Goal: Navigation & Orientation: Understand site structure

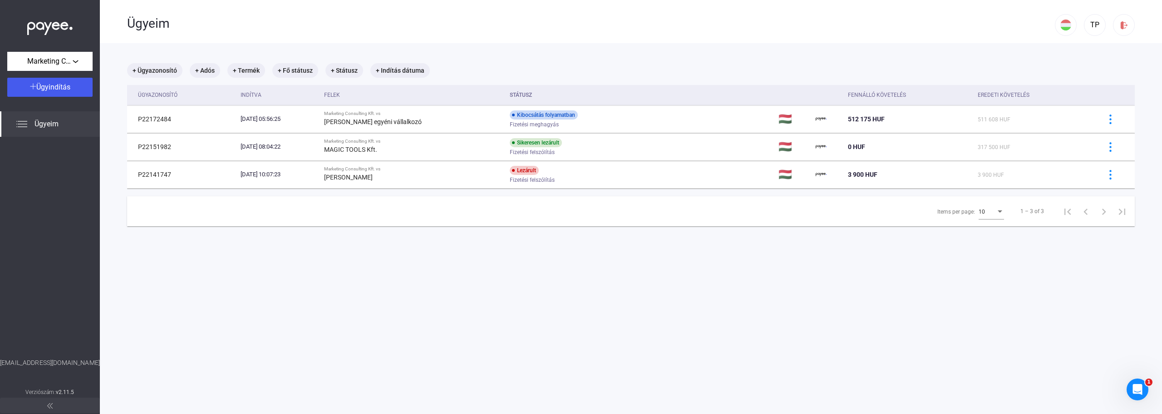
click at [59, 24] on img at bounding box center [49, 26] width 45 height 19
click at [1139, 388] on icon "Intercom üzenőfelület megnyitása" at bounding box center [1136, 388] width 15 height 15
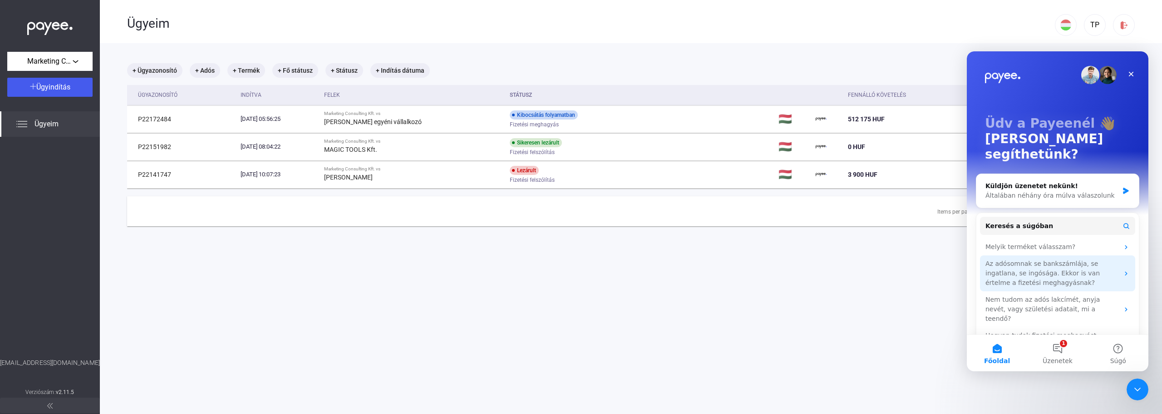
click at [1125, 270] on icon "Intercom messenger" at bounding box center [1126, 273] width 7 height 7
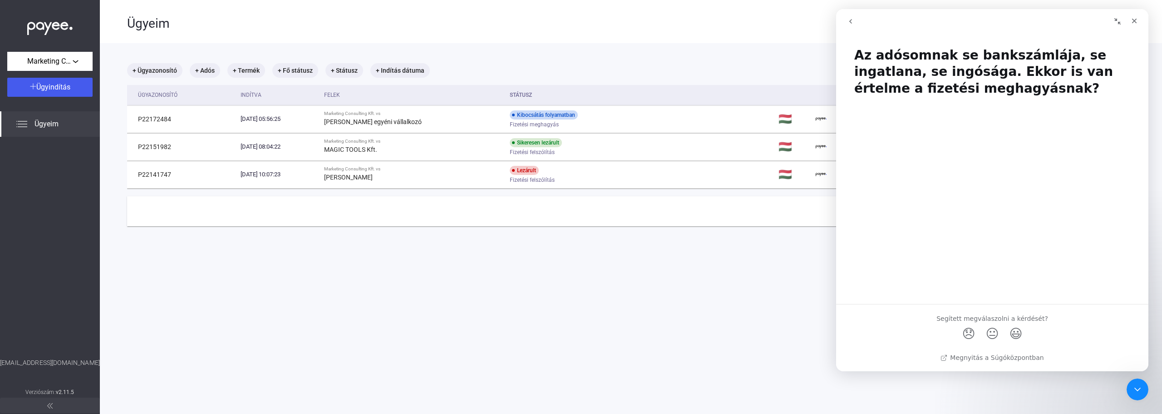
click at [852, 25] on icon "go back" at bounding box center [850, 21] width 7 height 7
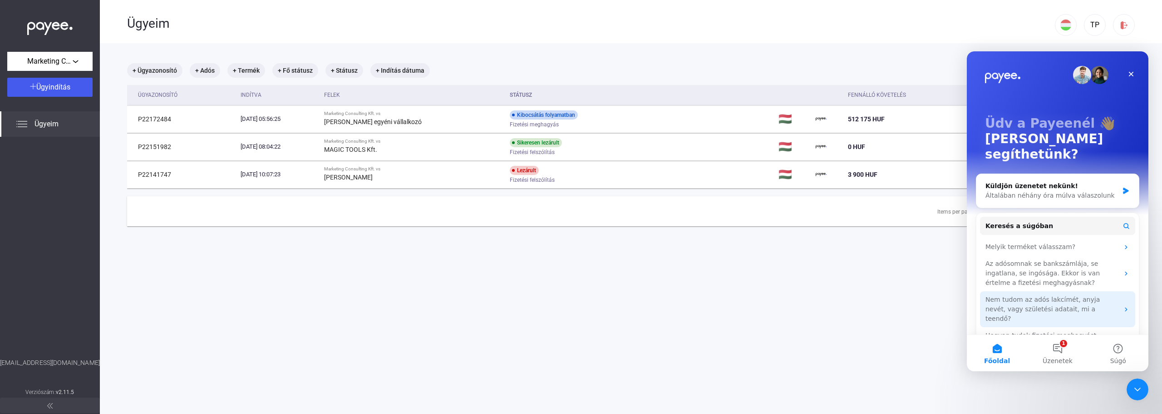
scroll to position [3, 0]
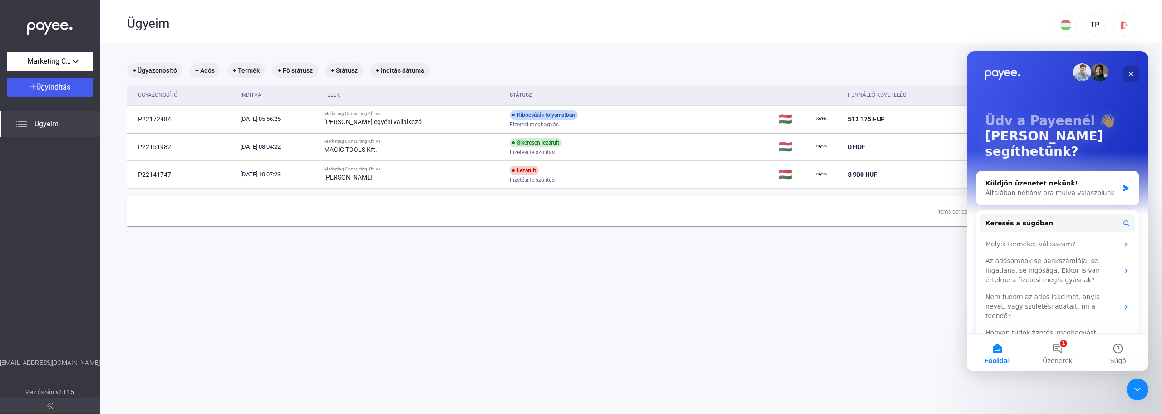
click at [1131, 72] on icon "Bezárás" at bounding box center [1131, 73] width 7 height 7
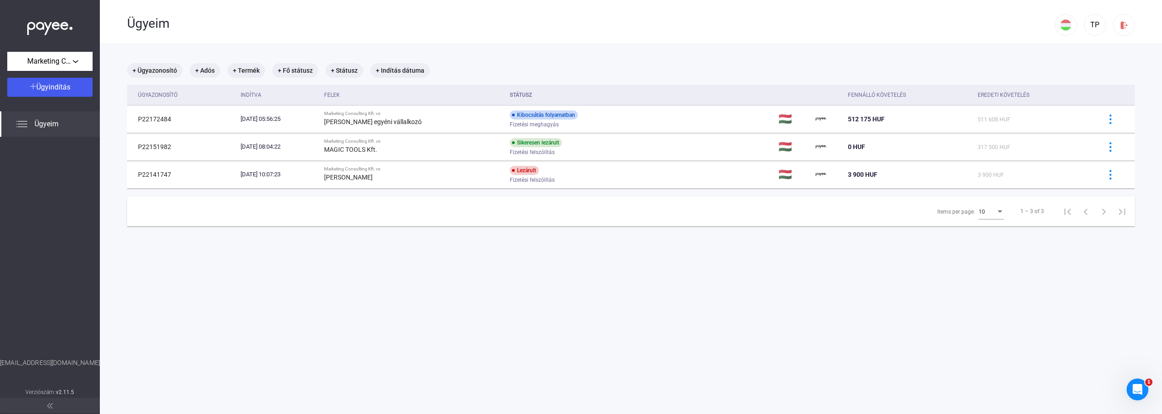
scroll to position [0, 0]
